Goal: Information Seeking & Learning: Learn about a topic

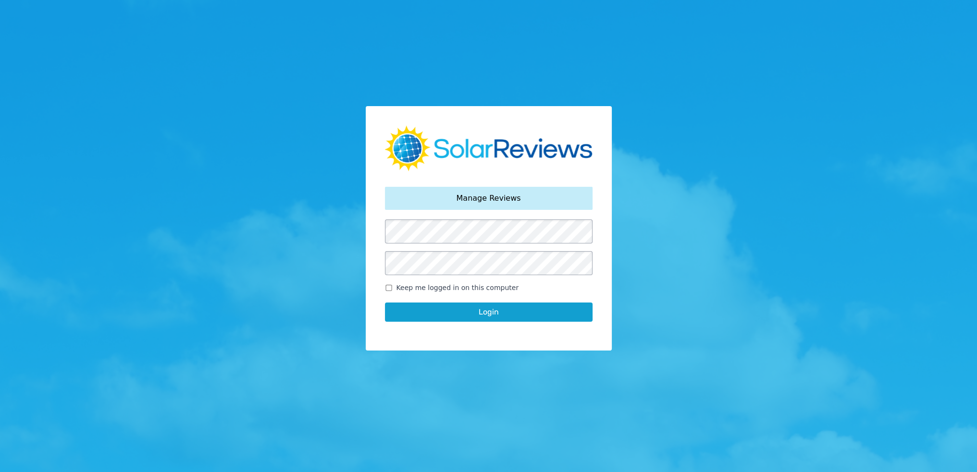
click at [380, 231] on div "Your password has been reset. Manage Reviews Keep me logged in on this computer…" at bounding box center [489, 228] width 246 height 244
click at [385, 303] on button "Login" at bounding box center [489, 312] width 208 height 19
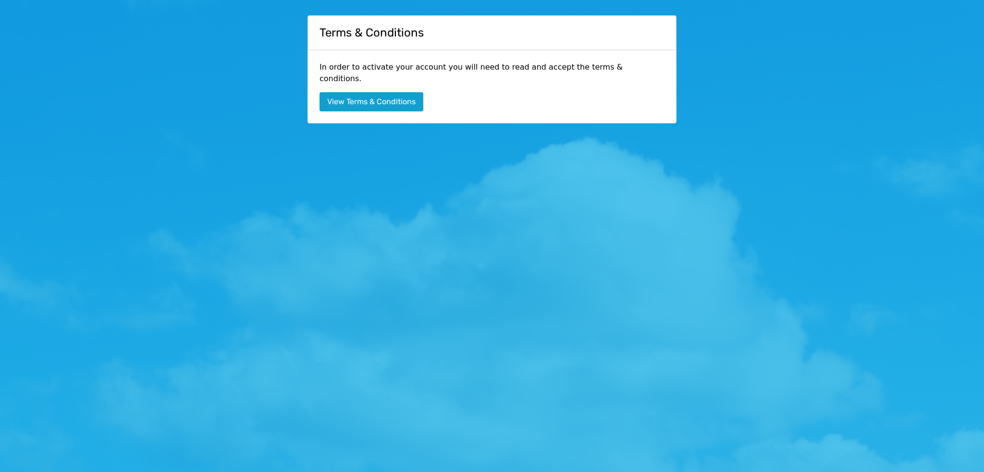
click at [397, 92] on button "View Terms & Conditions" at bounding box center [372, 101] width 104 height 19
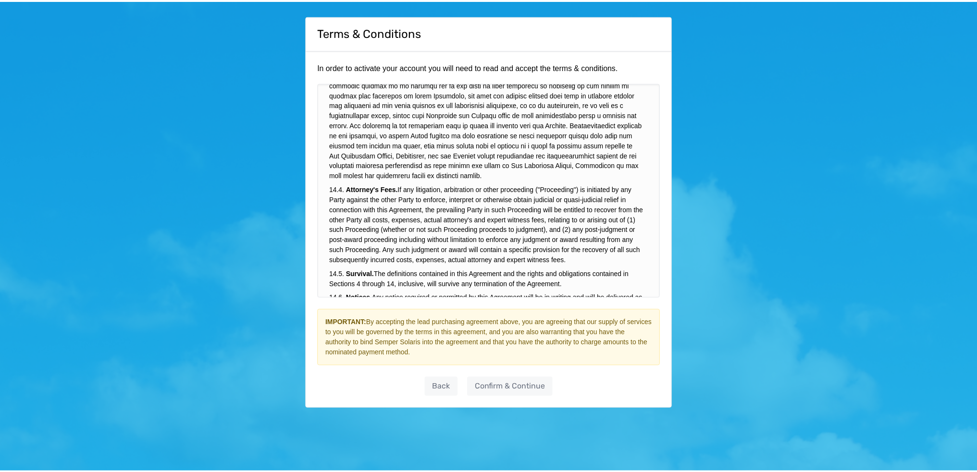
scroll to position [3520, 0]
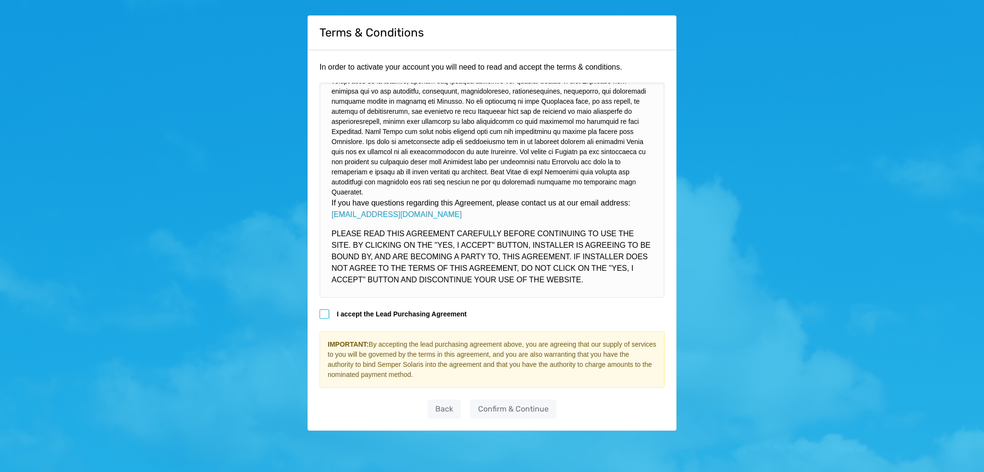
click at [324, 313] on div at bounding box center [325, 315] width 10 height 10
drag, startPoint x: 496, startPoint y: 405, endPoint x: 509, endPoint y: 405, distance: 13.5
click at [496, 405] on link "Confirm & Continue" at bounding box center [514, 409] width 86 height 19
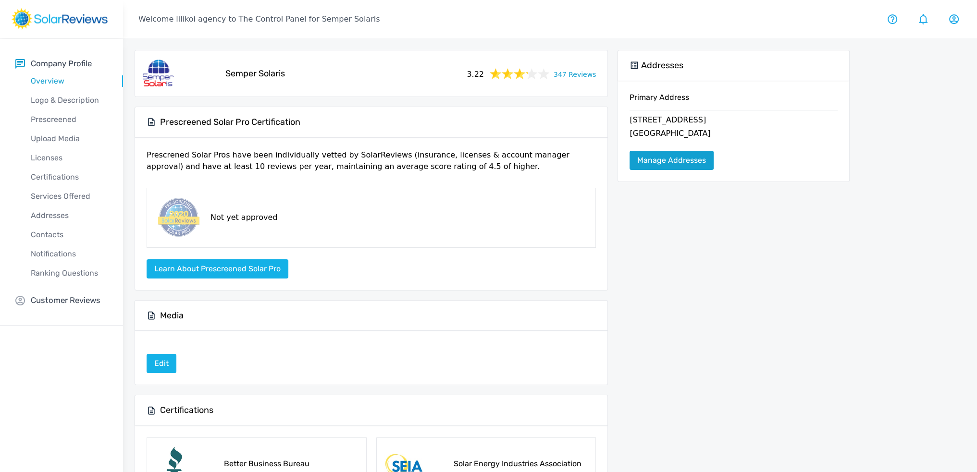
click at [656, 161] on link "Manage Addresses" at bounding box center [672, 160] width 84 height 19
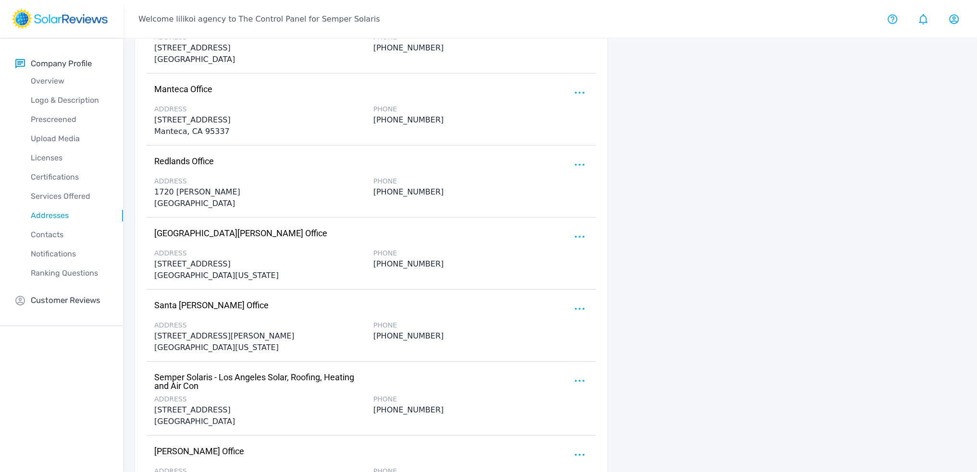
scroll to position [913, 0]
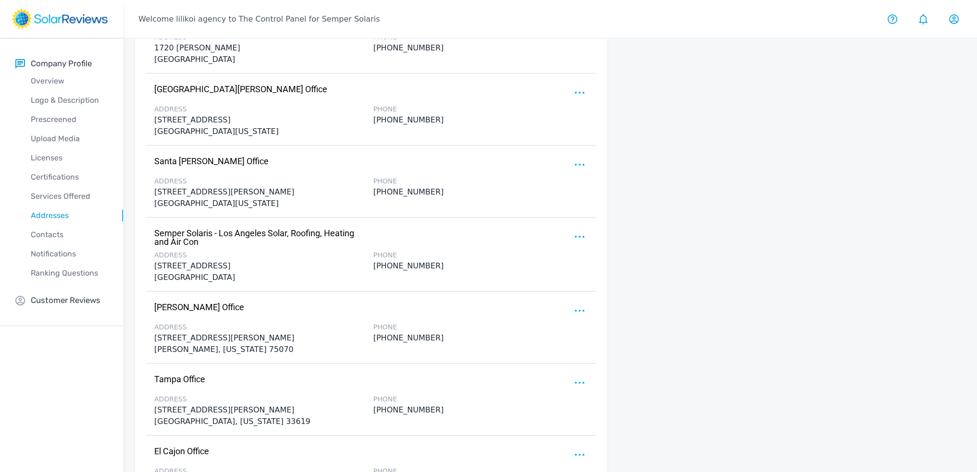
click at [585, 236] on div at bounding box center [580, 236] width 15 height 15
click at [649, 242] on div at bounding box center [488, 236] width 977 height 472
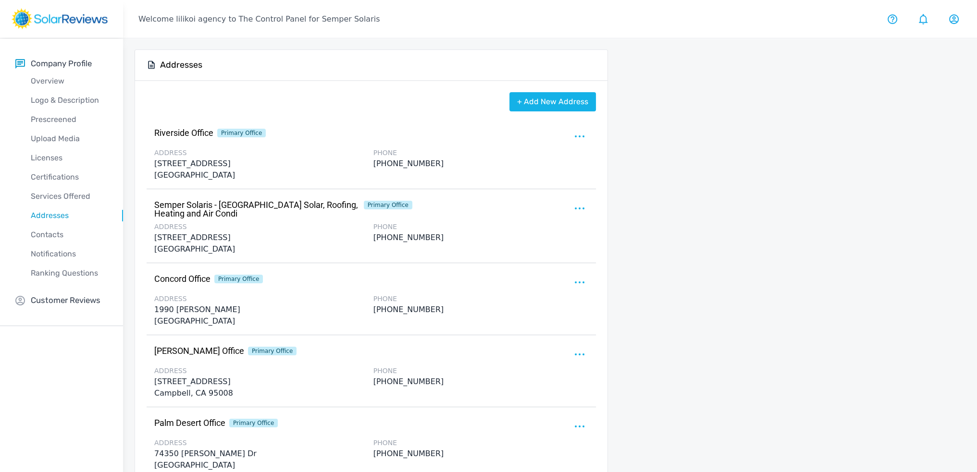
scroll to position [0, 0]
click at [52, 78] on p "Overview" at bounding box center [69, 81] width 108 height 12
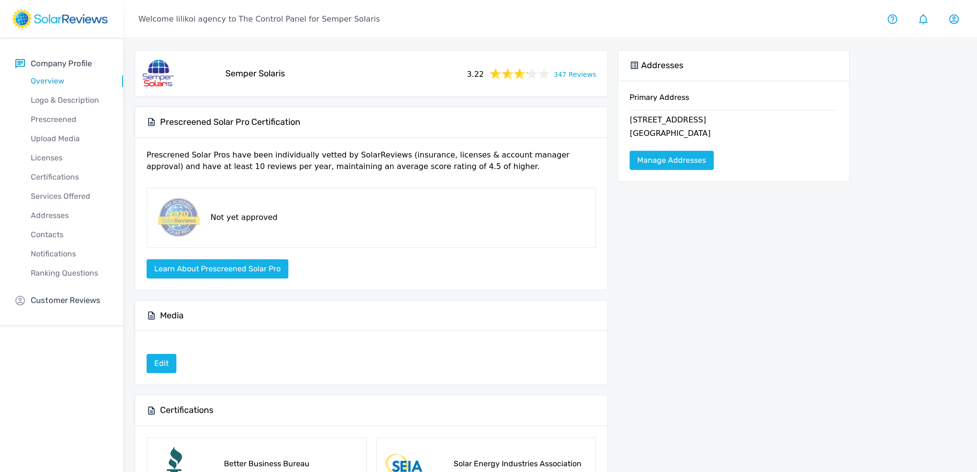
click at [573, 75] on link "347 Reviews" at bounding box center [575, 74] width 42 height 12
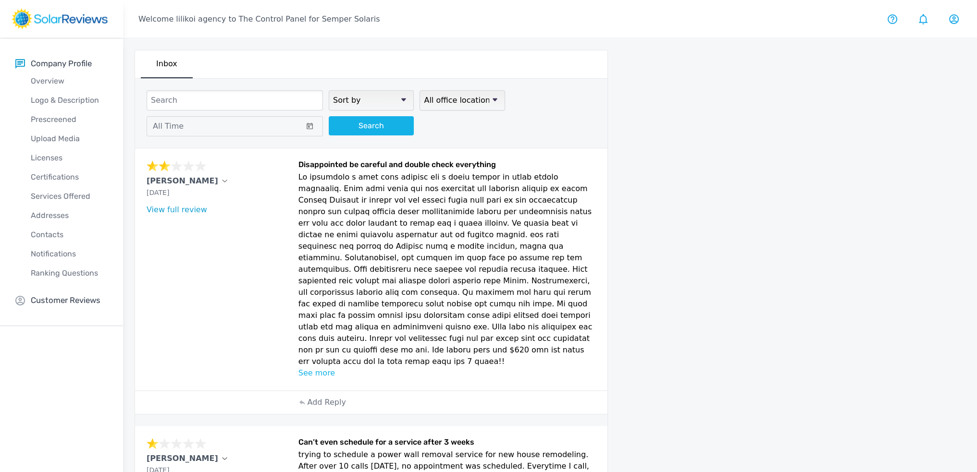
click at [379, 99] on select "Sort by newest oldest Rating: highest to lowest Rating: lowest to highest" at bounding box center [371, 100] width 85 height 20
select select "lowest"
click at [329, 90] on select "Sort by newest oldest Rating: highest to lowest Rating: lowest to highest" at bounding box center [371, 100] width 85 height 20
click at [440, 104] on select "All office locations [GEOGRAPHIC_DATA] Office Semper Solaris - [GEOGRAPHIC_DATA…" at bounding box center [462, 100] width 85 height 20
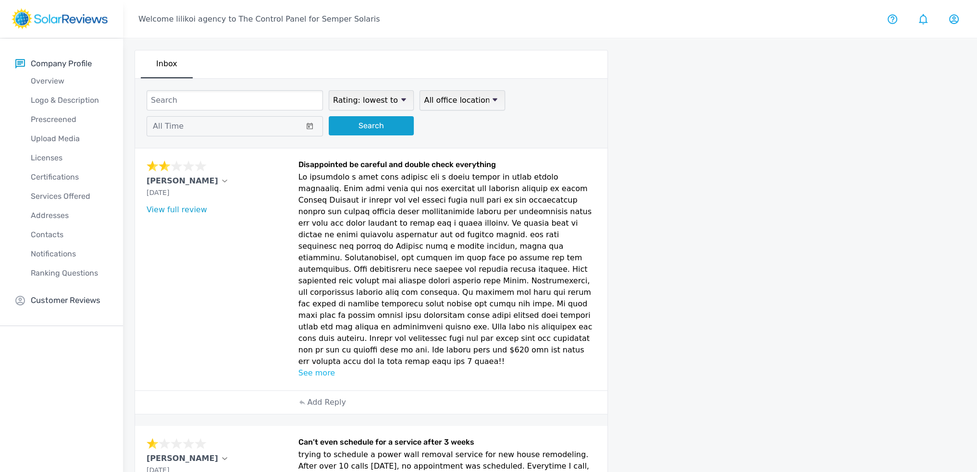
click at [377, 130] on button "Search" at bounding box center [371, 125] width 85 height 19
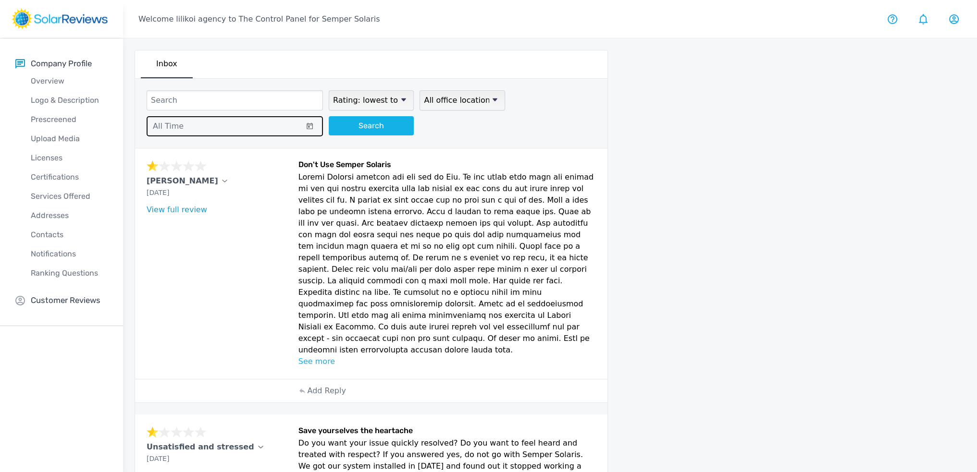
click at [310, 127] on icon at bounding box center [310, 126] width 6 height 7
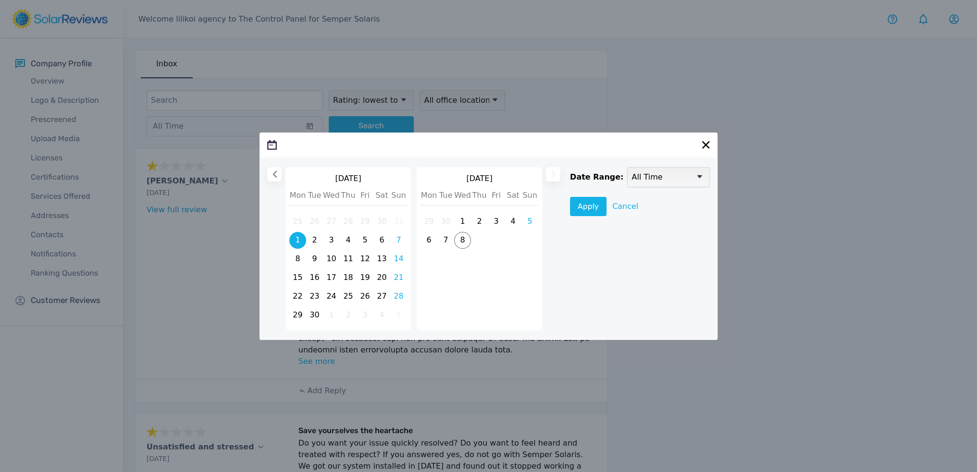
click at [294, 241] on span "1" at bounding box center [297, 240] width 17 height 17
select select
click at [314, 317] on span "30" at bounding box center [314, 316] width 17 height 17
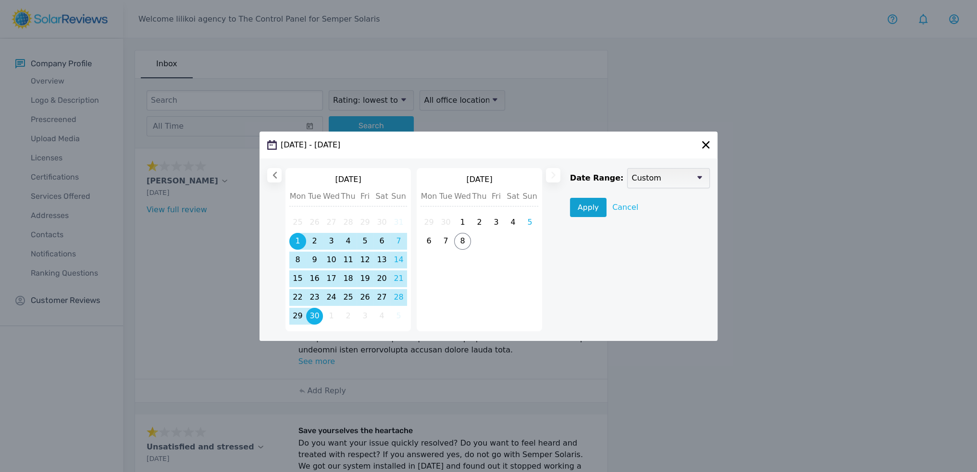
click at [586, 209] on button "Apply" at bounding box center [588, 207] width 37 height 19
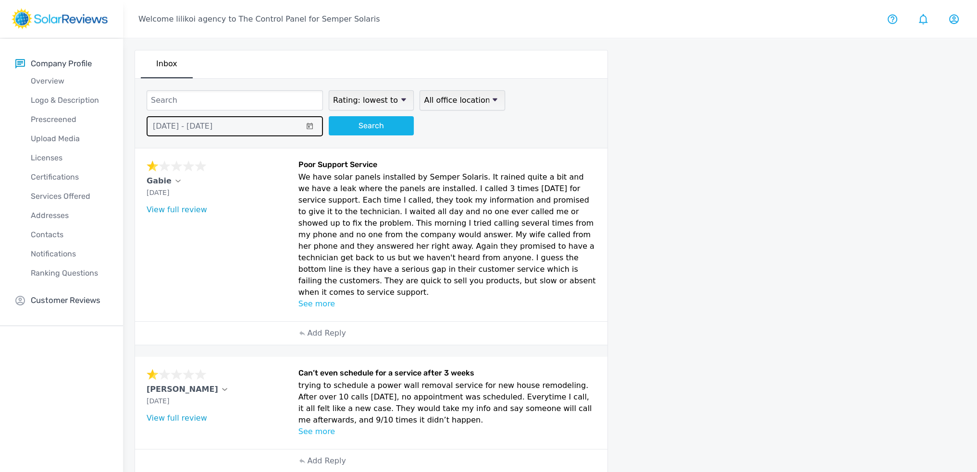
click at [245, 122] on button "[DATE] - [DATE]" at bounding box center [235, 126] width 176 height 20
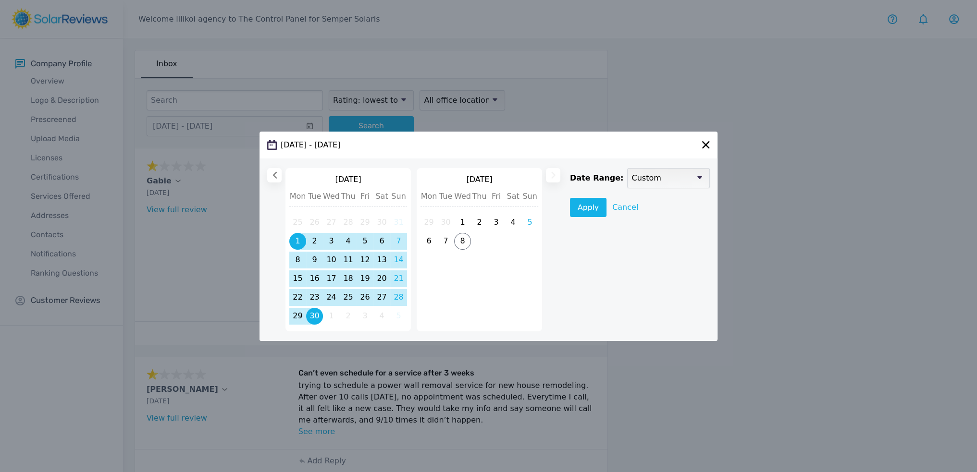
click at [273, 173] on icon at bounding box center [274, 175] width 7 height 7
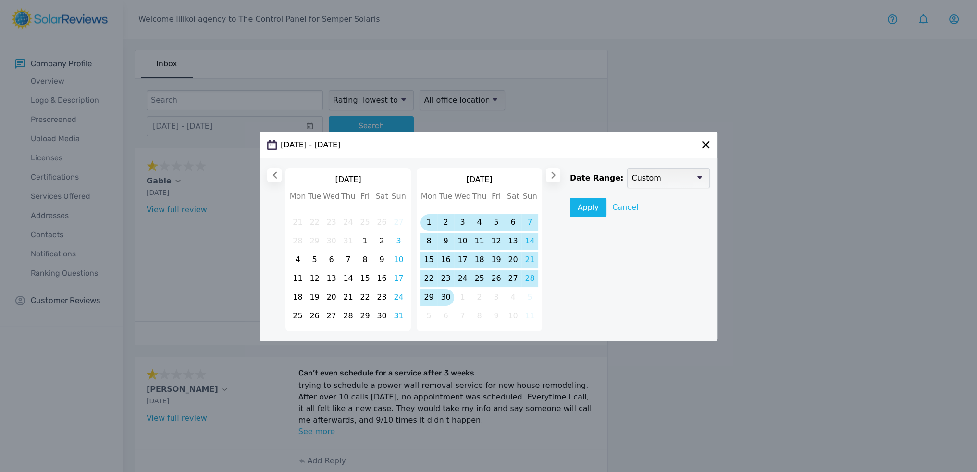
click at [273, 173] on icon at bounding box center [274, 175] width 7 height 7
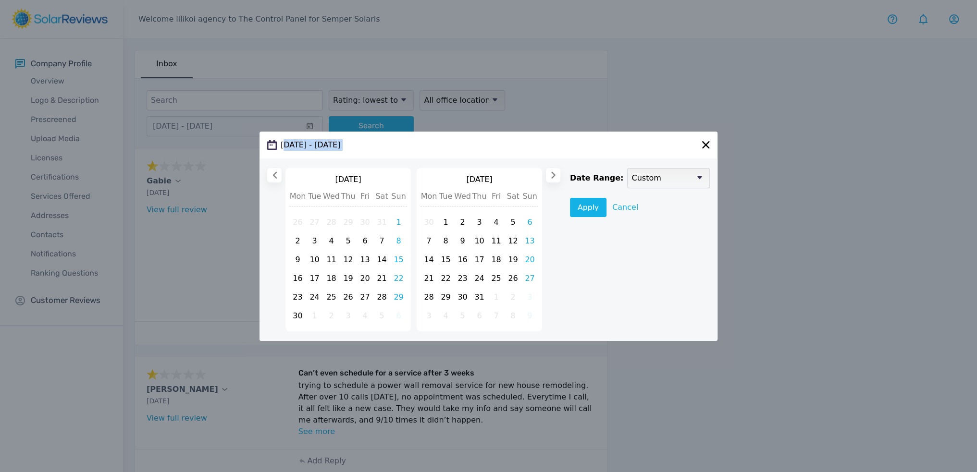
click at [273, 173] on icon at bounding box center [274, 175] width 7 height 7
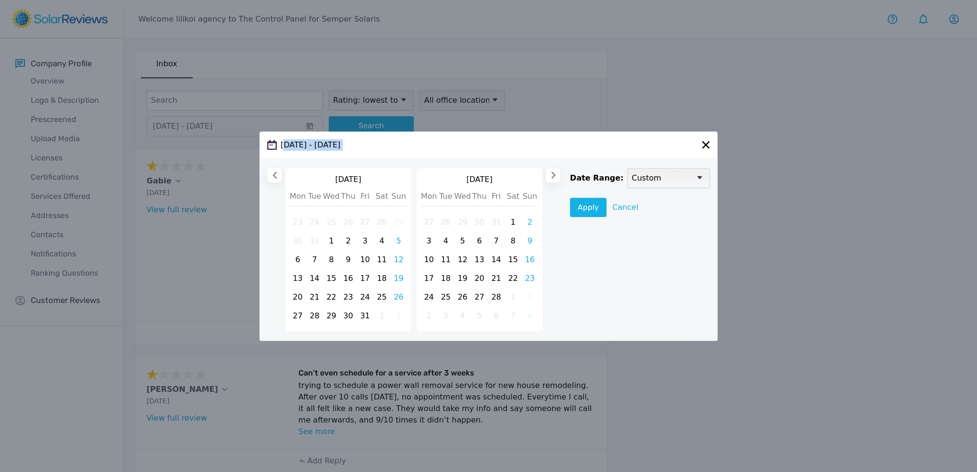
click at [273, 173] on icon at bounding box center [274, 175] width 7 height 7
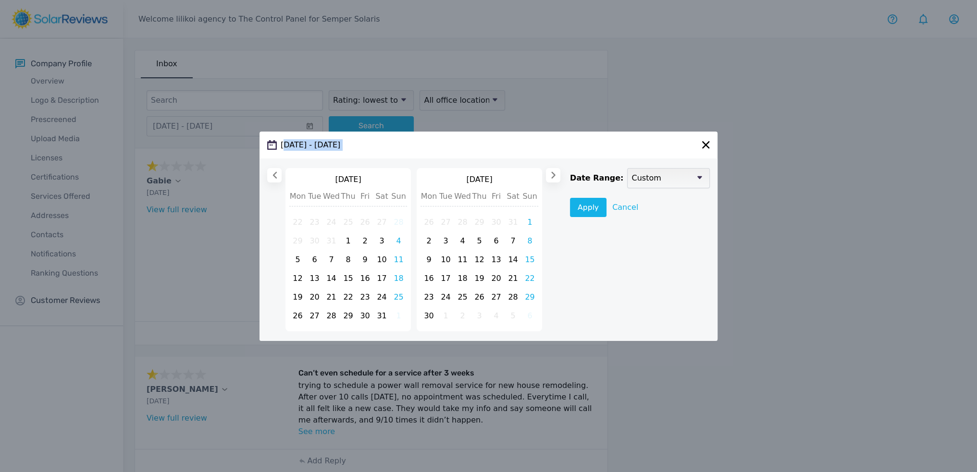
click at [273, 173] on icon at bounding box center [274, 175] width 7 height 7
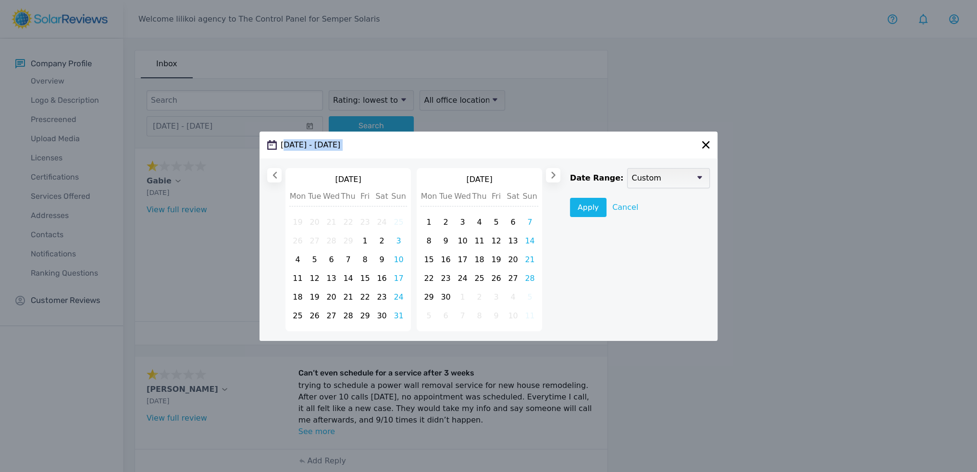
click at [273, 173] on icon at bounding box center [274, 175] width 7 height 7
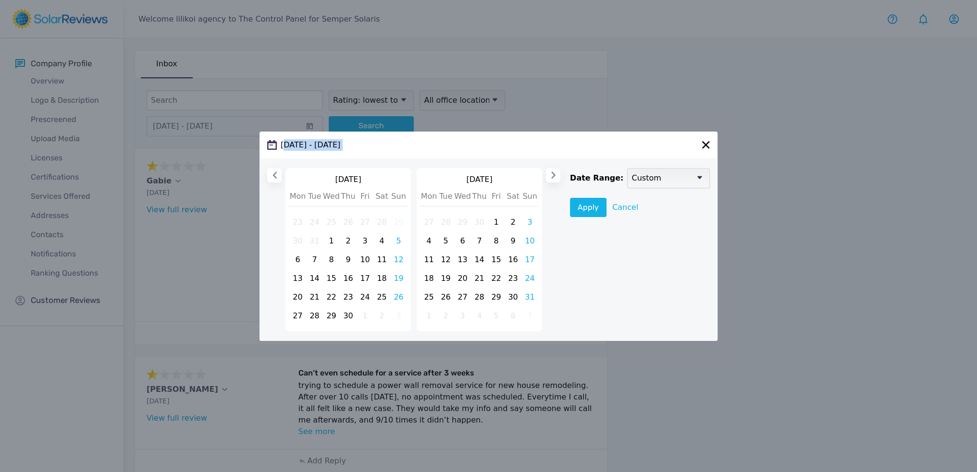
click at [273, 173] on icon at bounding box center [274, 175] width 7 height 7
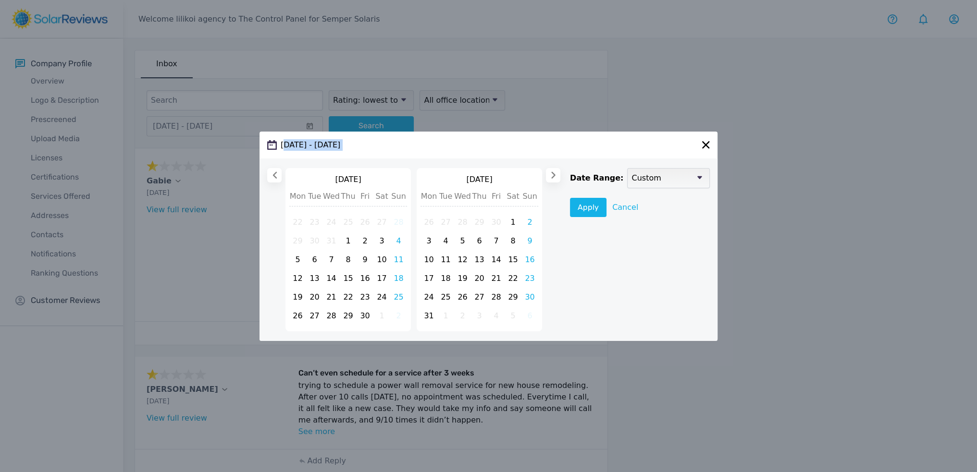
click at [273, 173] on icon at bounding box center [274, 175] width 7 height 7
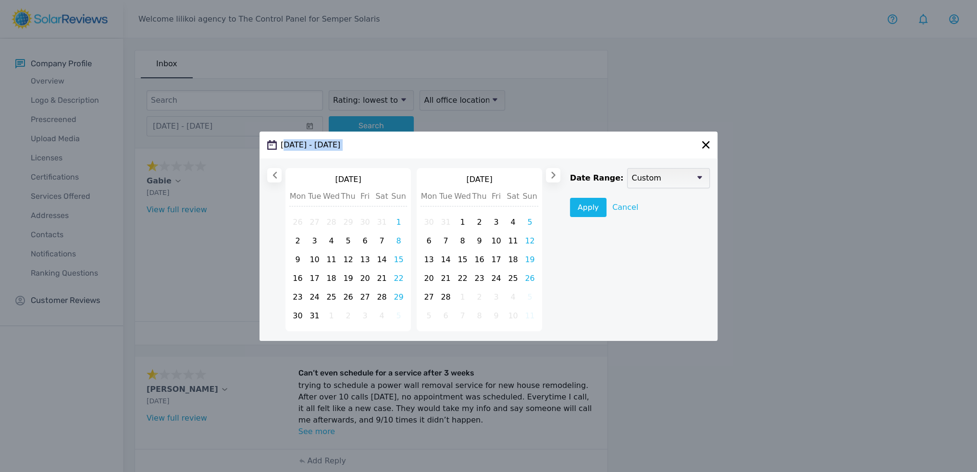
click at [273, 173] on icon at bounding box center [274, 175] width 7 height 7
click at [297, 148] on div "[DATE] - [DATE]" at bounding box center [303, 145] width 73 height 12
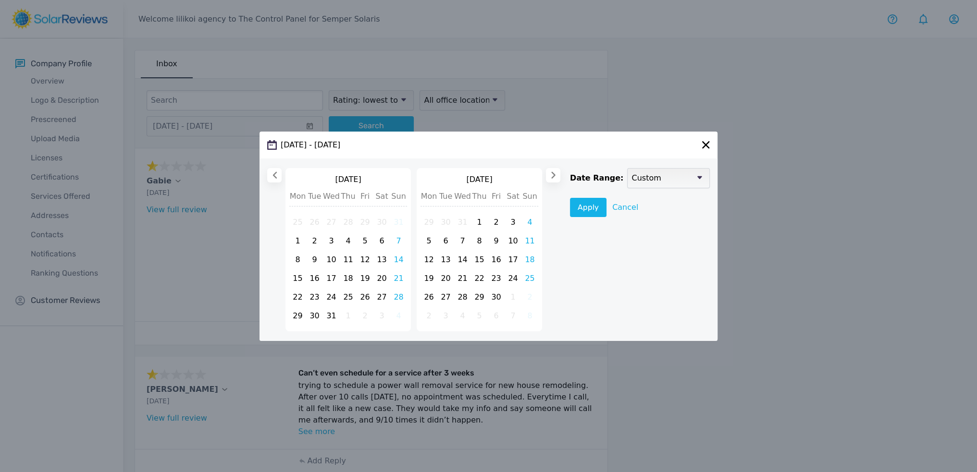
click at [274, 176] on icon at bounding box center [275, 175] width 4 height 7
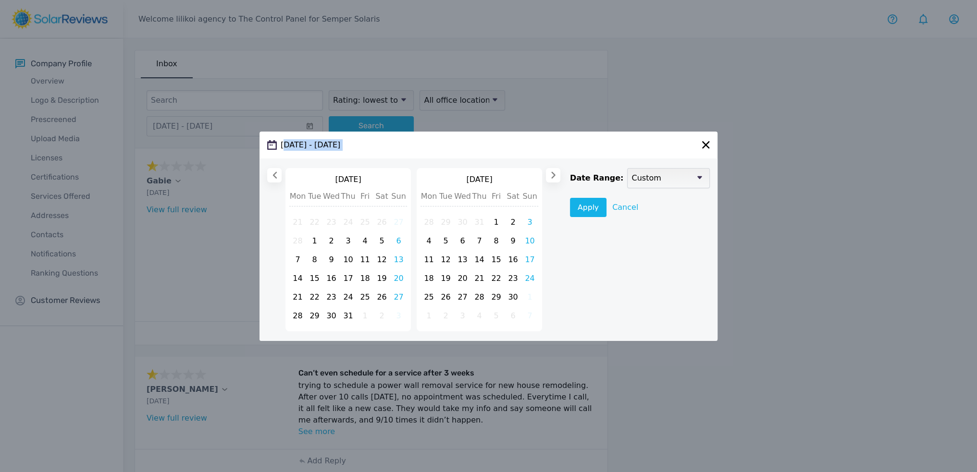
click at [274, 176] on icon at bounding box center [275, 175] width 4 height 7
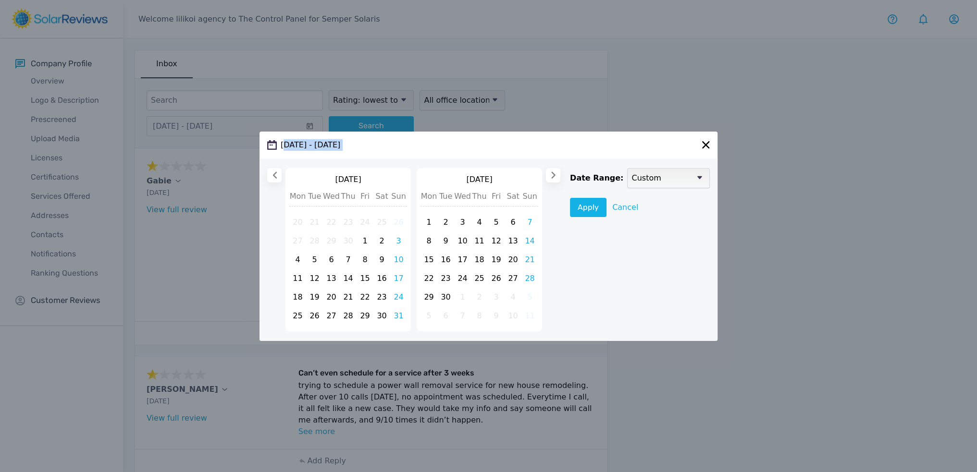
click at [688, 174] on select "Custom 1 Week 30 Days 3 Months 1 Year All Time" at bounding box center [668, 178] width 83 height 20
click at [689, 174] on select "Custom 1 Week 30 Days 3 Months 1 Year All Time" at bounding box center [668, 178] width 83 height 20
click at [269, 176] on span at bounding box center [274, 175] width 14 height 14
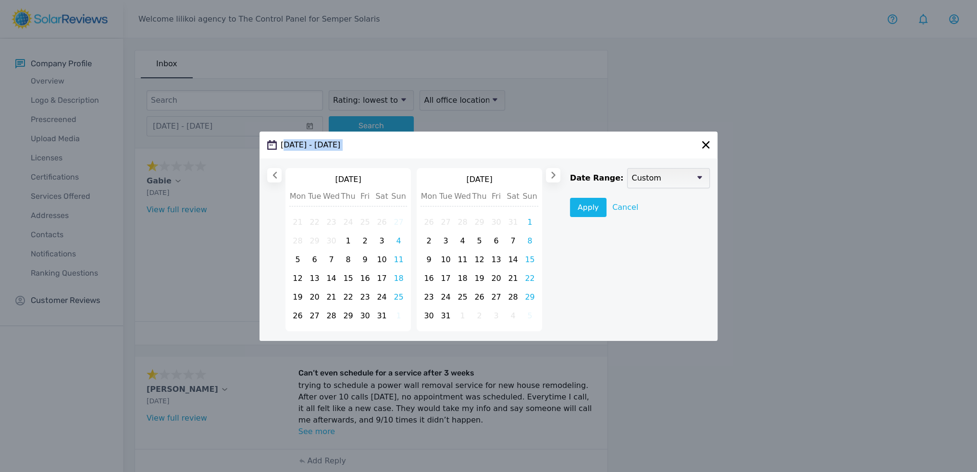
click at [269, 176] on span at bounding box center [274, 175] width 14 height 14
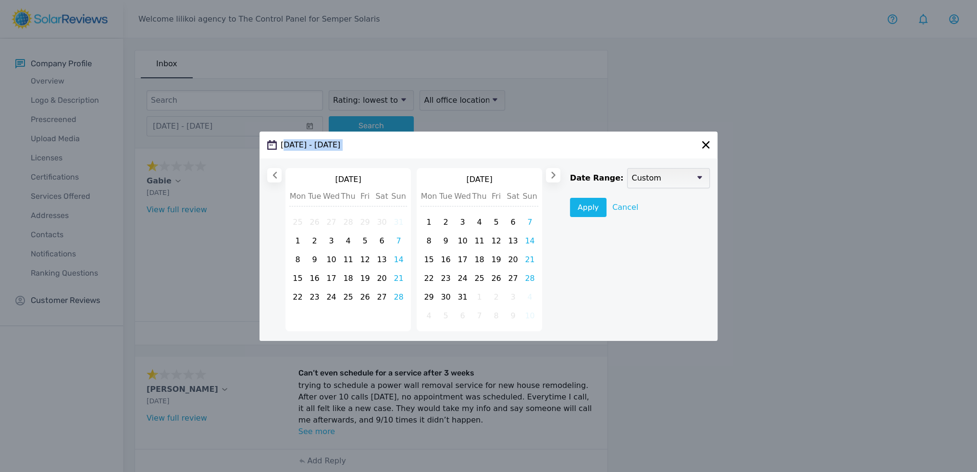
click at [269, 176] on span at bounding box center [274, 175] width 14 height 14
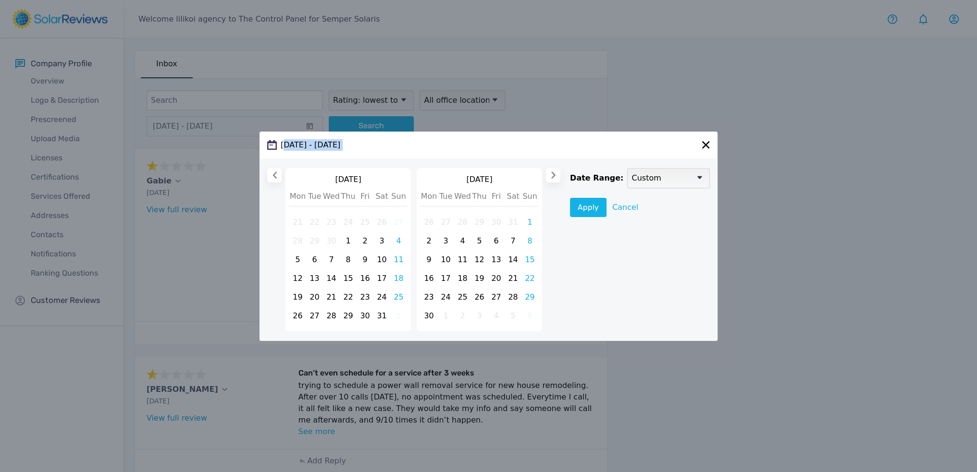
click at [269, 176] on span at bounding box center [274, 175] width 14 height 14
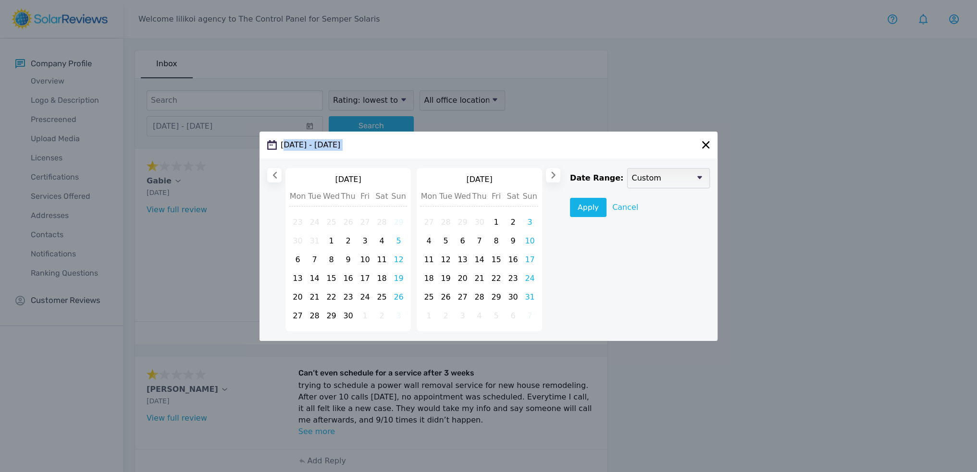
click at [269, 176] on span at bounding box center [274, 175] width 14 height 14
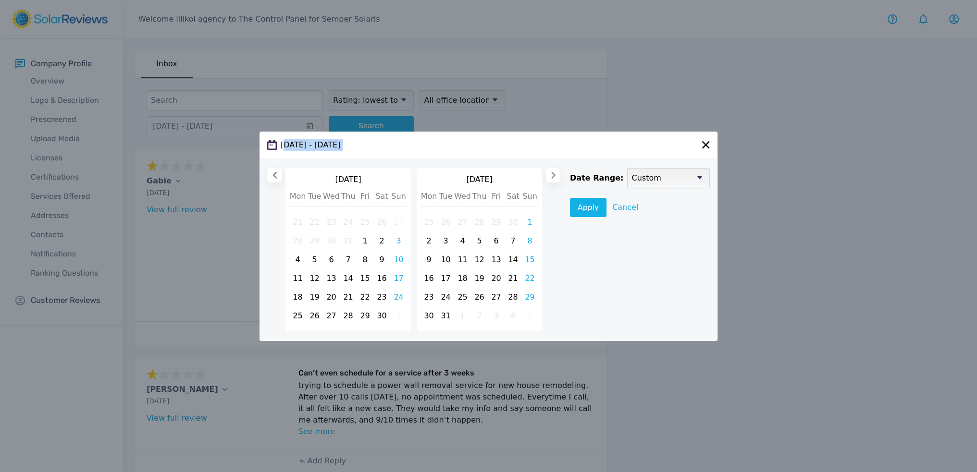
click at [269, 176] on span at bounding box center [274, 175] width 14 height 14
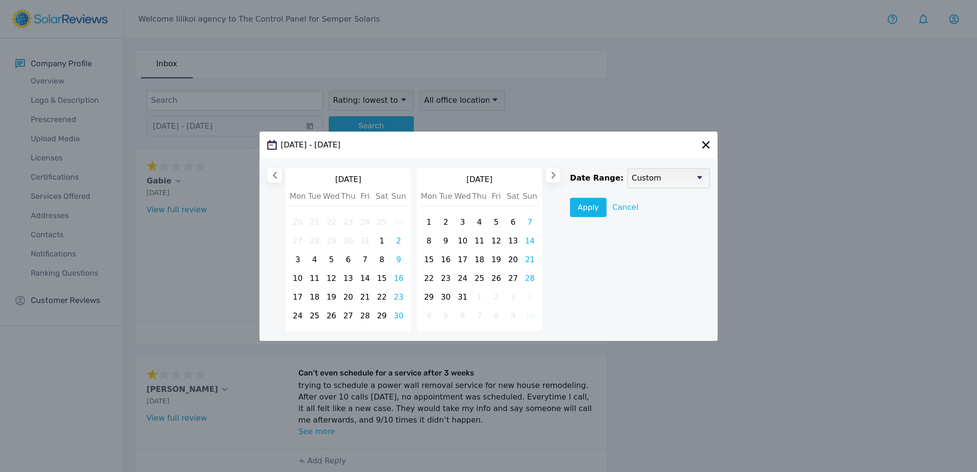
click at [269, 176] on span at bounding box center [274, 175] width 14 height 14
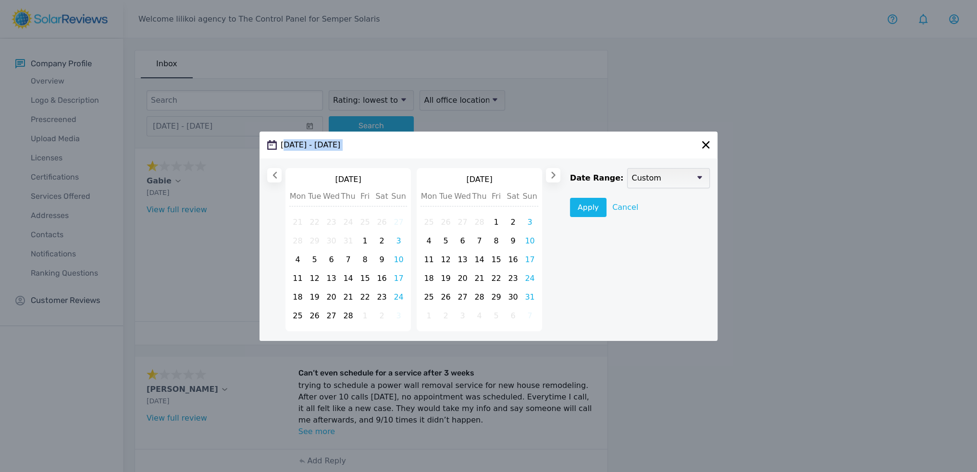
click at [269, 176] on span at bounding box center [274, 175] width 14 height 14
click at [544, 174] on div at bounding box center [551, 249] width 18 height 163
click at [550, 172] on icon at bounding box center [553, 175] width 7 height 7
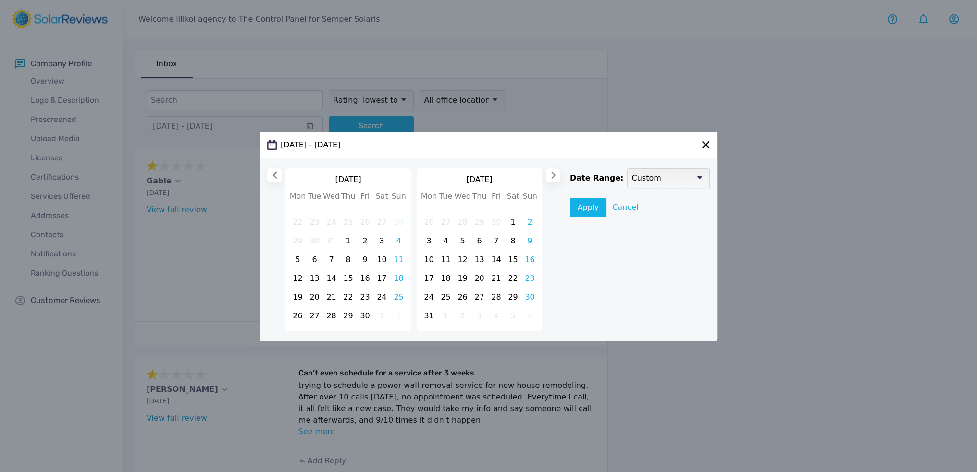
click at [551, 172] on icon at bounding box center [553, 175] width 7 height 7
click at [376, 224] on span "1" at bounding box center [381, 222] width 17 height 17
click at [399, 243] on span "9" at bounding box center [398, 241] width 17 height 17
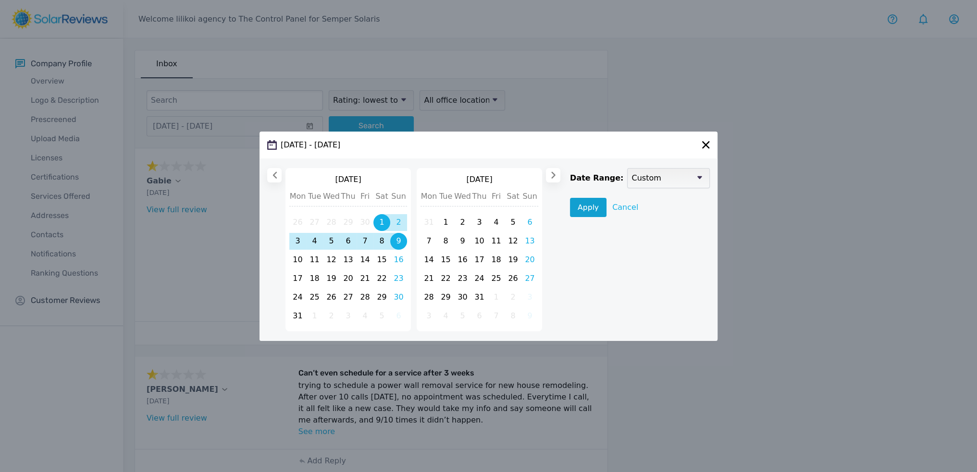
drag, startPoint x: 586, startPoint y: 202, endPoint x: 585, endPoint y: 218, distance: 15.4
click at [586, 202] on button "Apply" at bounding box center [588, 207] width 37 height 19
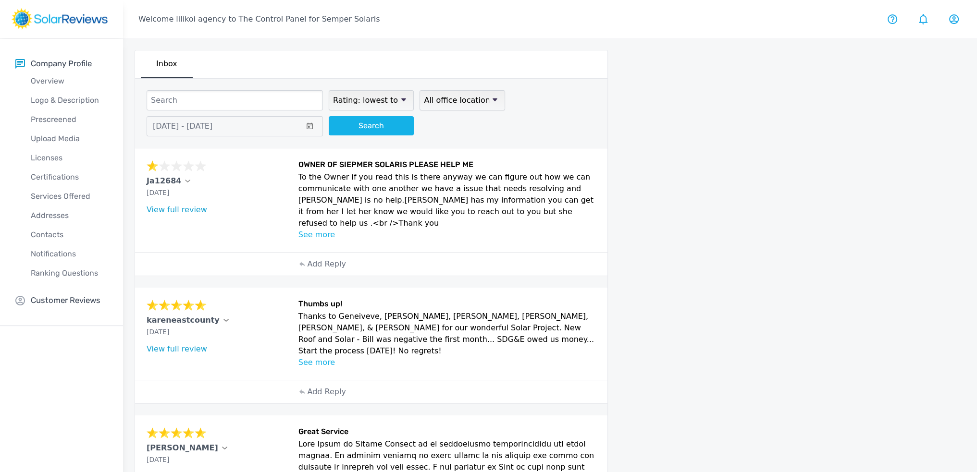
click at [308, 229] on p "See more" at bounding box center [447, 235] width 298 height 12
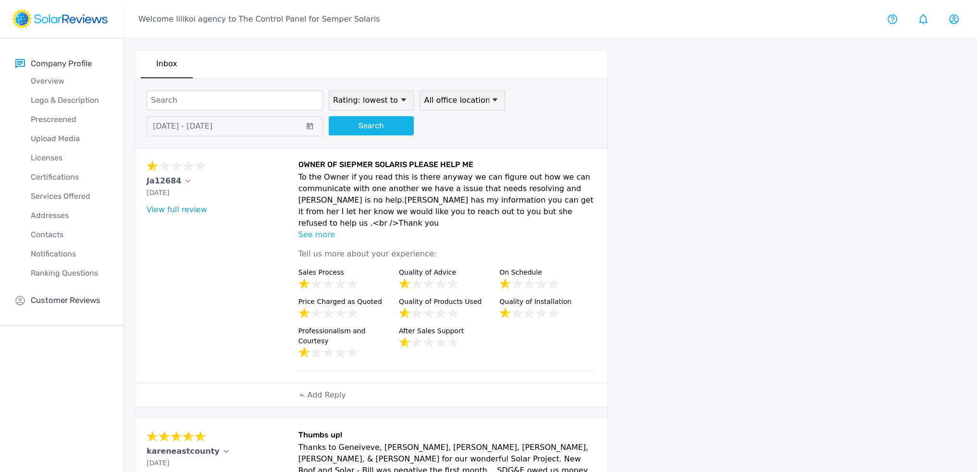
click at [186, 180] on icon at bounding box center [188, 181] width 5 height 2
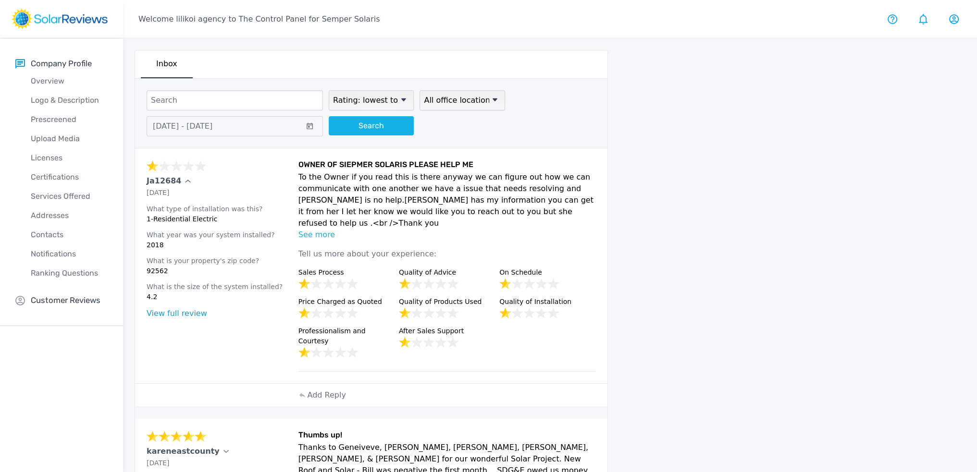
click at [169, 320] on div "Ja12684 [DATE] What type of installation was this? 1-Residential Electric What …" at bounding box center [220, 266] width 146 height 212
click at [172, 315] on link "View full review" at bounding box center [177, 313] width 61 height 9
drag, startPoint x: 145, startPoint y: 181, endPoint x: 178, endPoint y: 179, distance: 33.3
click at [178, 179] on div "Ja12684 [DATE] What type of installation was this? 1-Residential Electric What …" at bounding box center [371, 266] width 472 height 235
copy div "Ja12684"
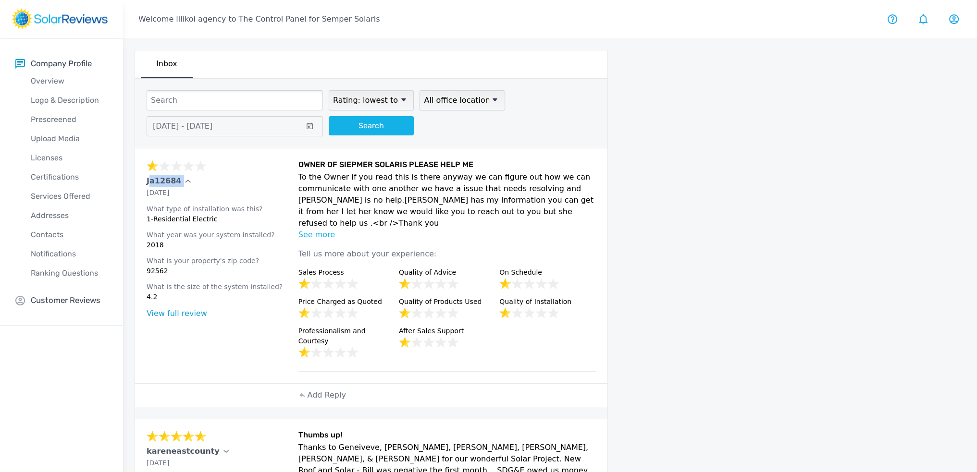
copy div "Ja12684"
click at [324, 229] on p "See more" at bounding box center [447, 235] width 298 height 12
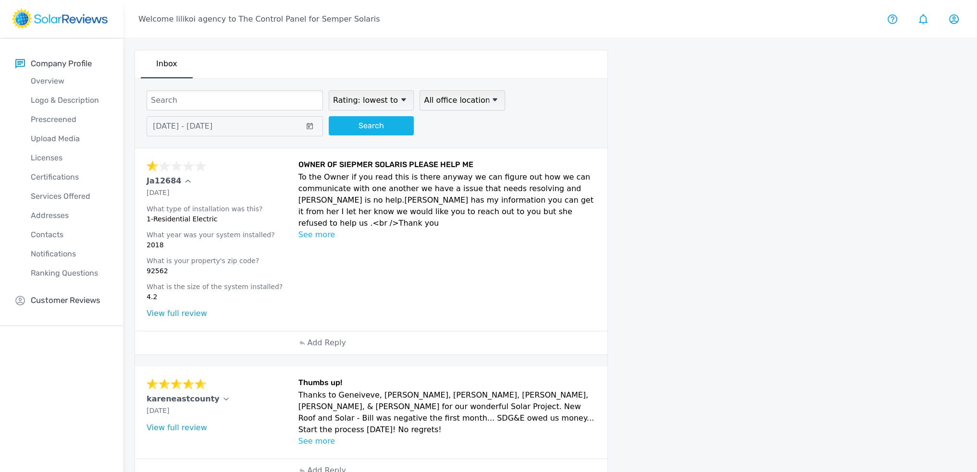
click at [324, 229] on p "See more" at bounding box center [447, 235] width 298 height 12
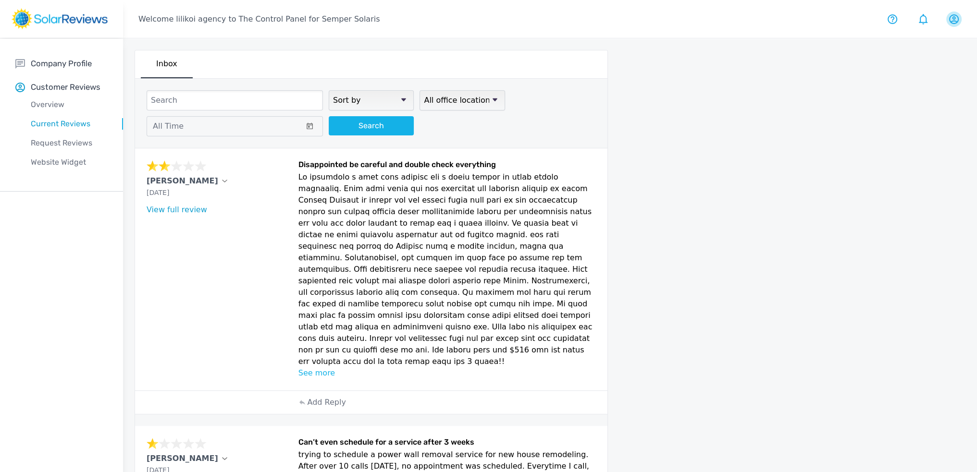
click at [955, 21] on icon at bounding box center [954, 19] width 10 height 10
click at [942, 61] on p "User settings" at bounding box center [930, 62] width 50 height 12
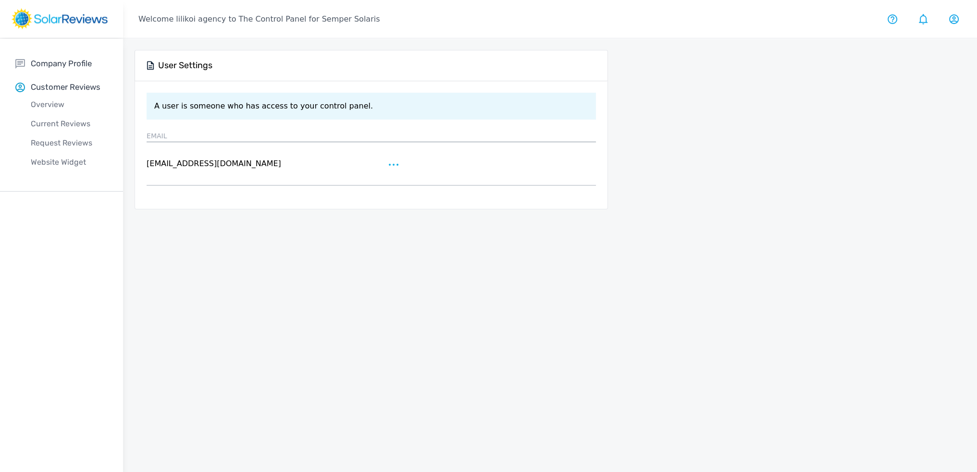
click at [397, 161] on div at bounding box center [395, 163] width 15 height 15
click at [429, 148] on div at bounding box center [488, 236] width 977 height 472
click at [88, 25] on rect at bounding box center [60, 18] width 96 height 21
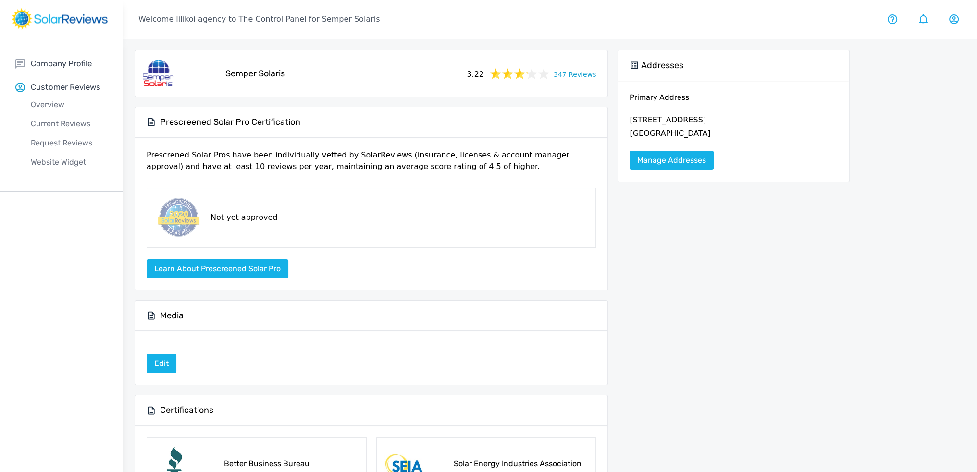
click at [83, 11] on rect at bounding box center [60, 18] width 96 height 21
